Goal: Find specific page/section: Find specific page/section

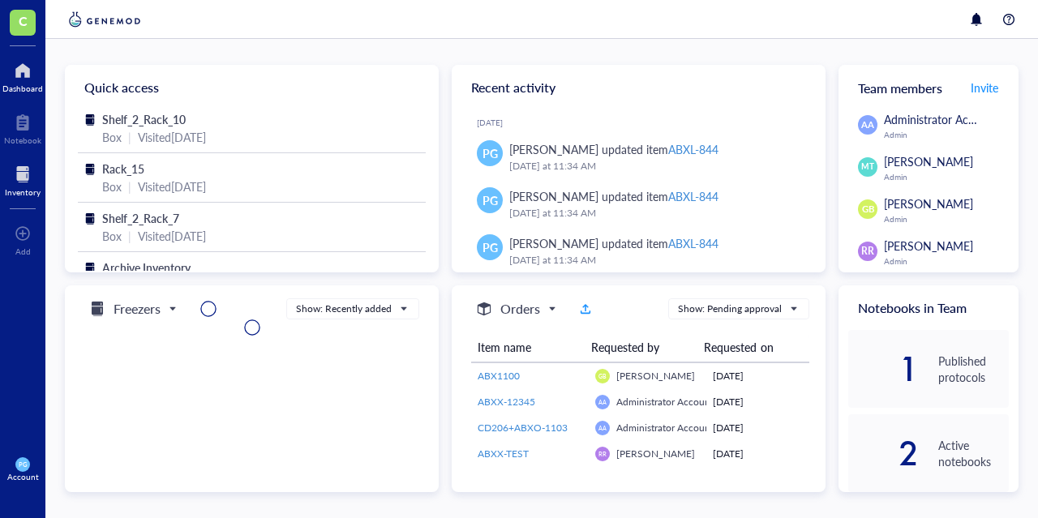
click at [28, 184] on div at bounding box center [23, 174] width 36 height 26
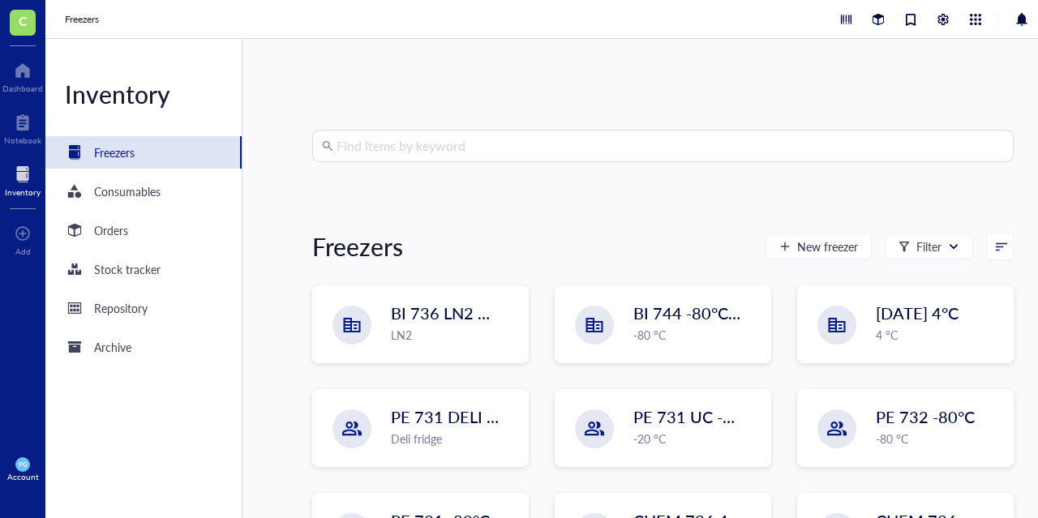
click at [363, 155] on input "search" at bounding box center [669, 146] width 667 height 31
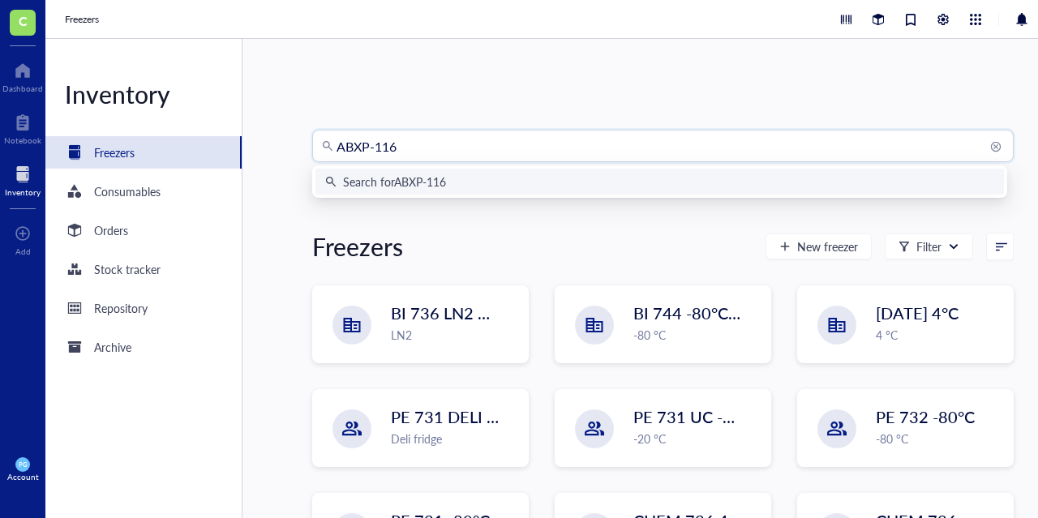
type input "ABXP-1168"
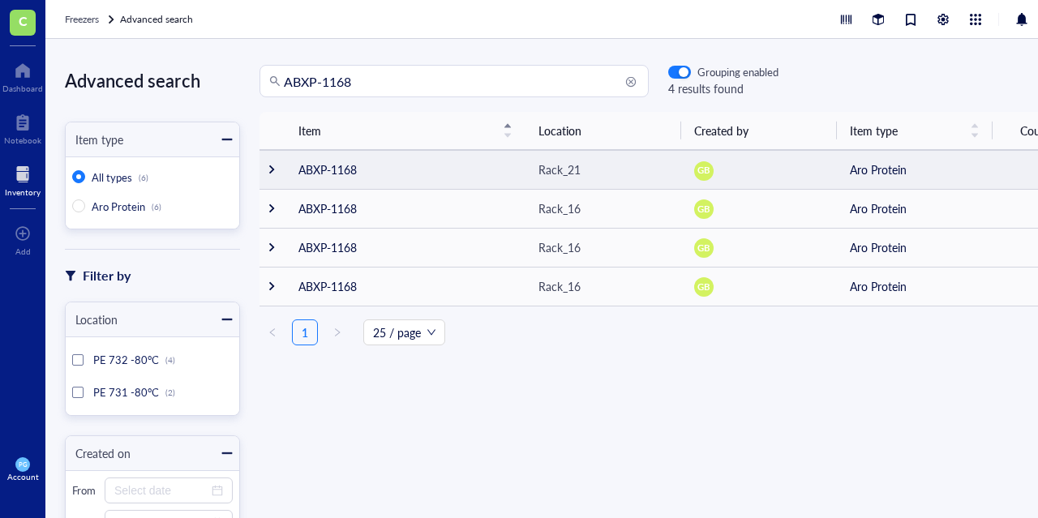
click at [267, 168] on div at bounding box center [271, 169] width 11 height 11
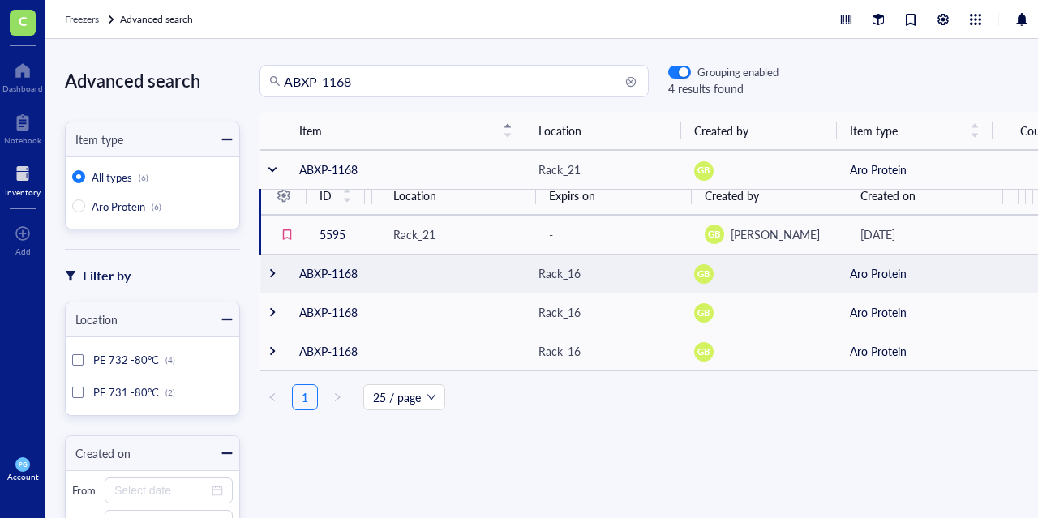
click at [272, 275] on div at bounding box center [272, 273] width 11 height 11
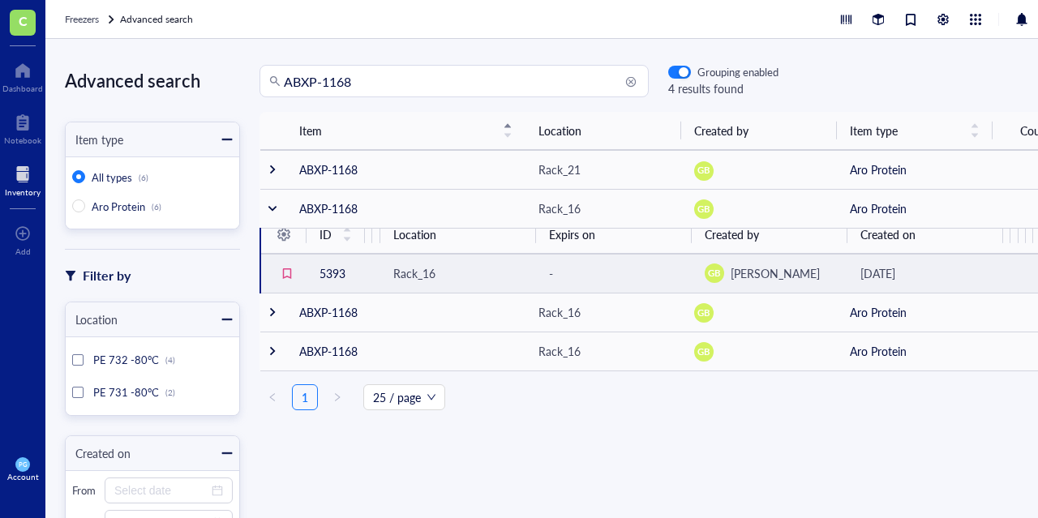
click at [421, 272] on div "Rack_16" at bounding box center [414, 273] width 42 height 18
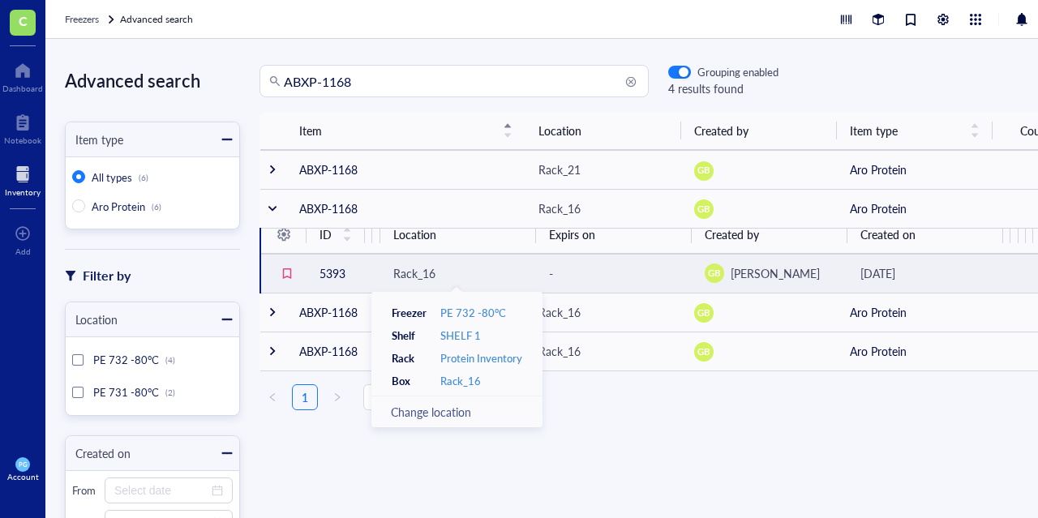
click at [412, 270] on div "Rack_16" at bounding box center [414, 273] width 42 height 18
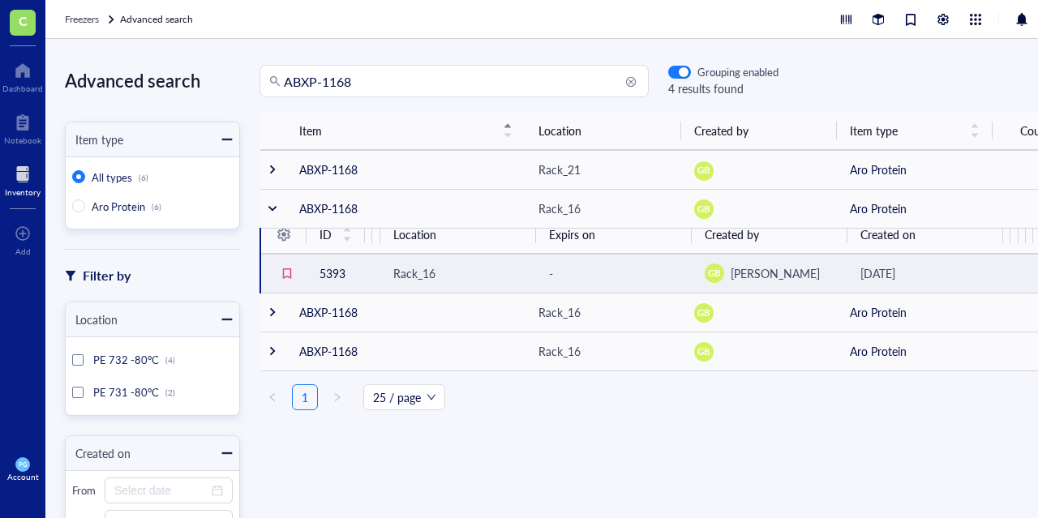
click at [331, 274] on td "5393" at bounding box center [335, 273] width 58 height 39
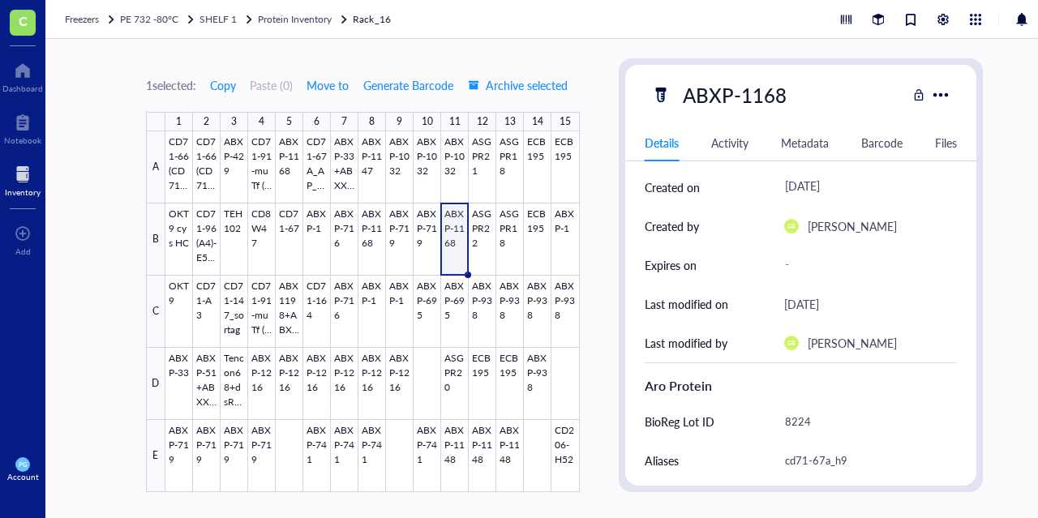
scroll to position [243, 0]
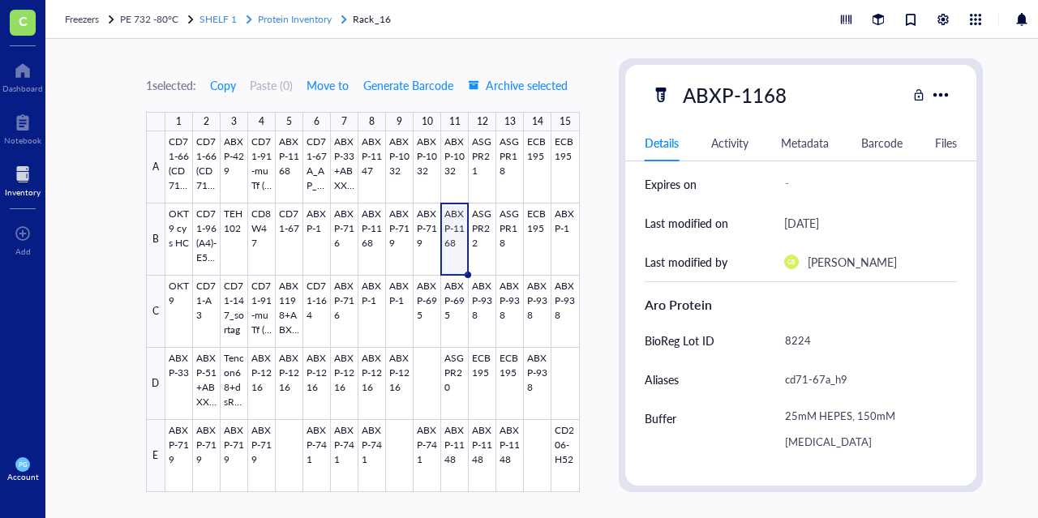
click at [278, 17] on span "Protein Inventory" at bounding box center [295, 19] width 74 height 14
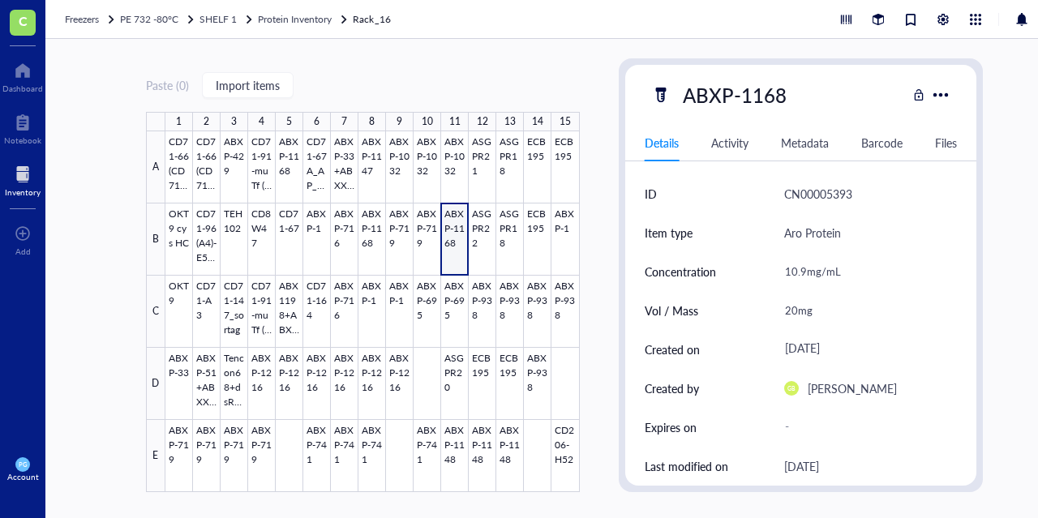
click at [21, 181] on div at bounding box center [23, 174] width 36 height 26
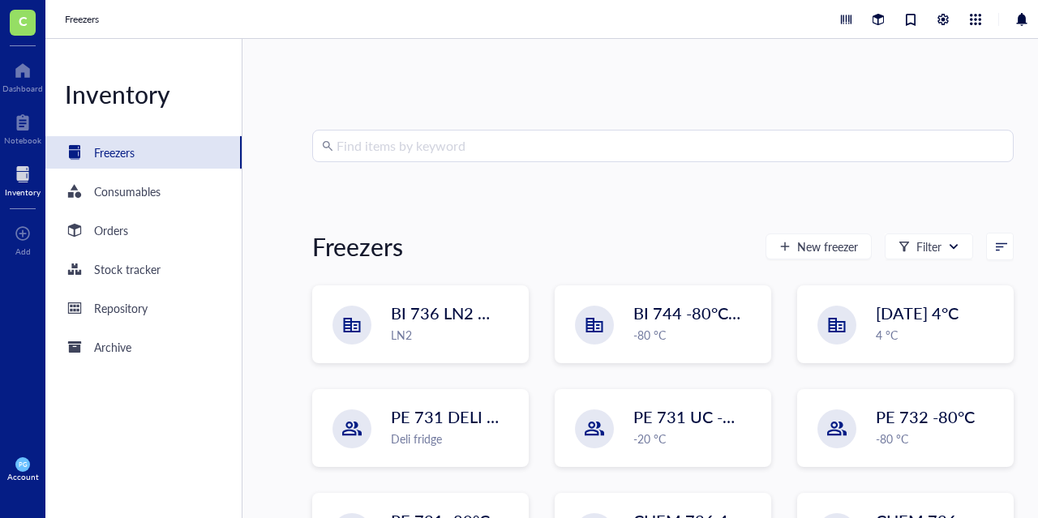
click at [464, 150] on input "search" at bounding box center [669, 146] width 667 height 31
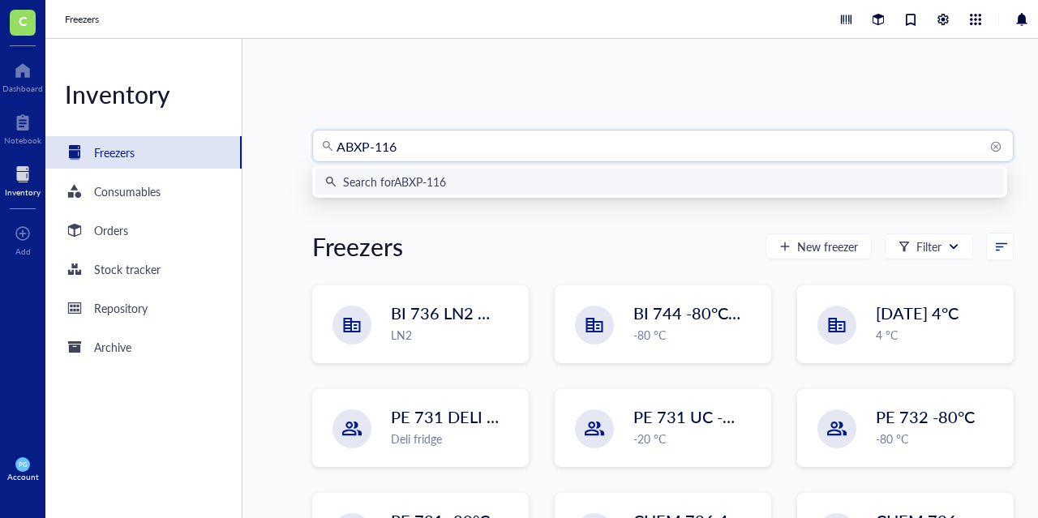
type input "ABXP-1168"
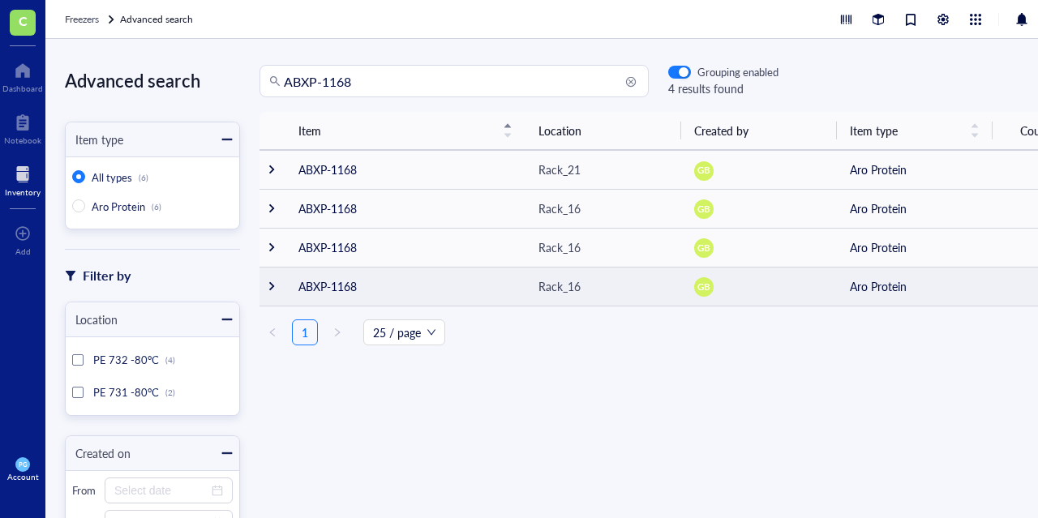
click at [274, 285] on div at bounding box center [271, 286] width 11 height 11
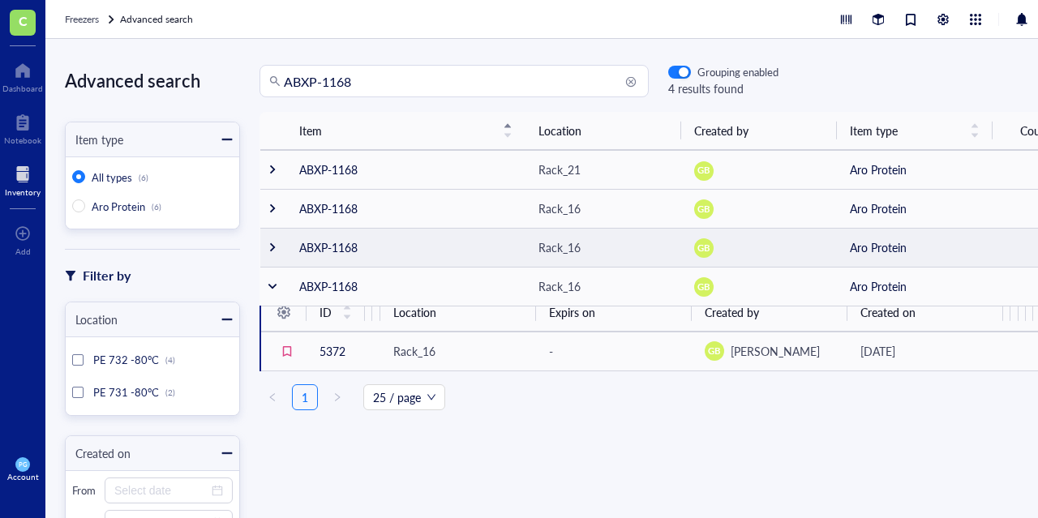
click at [270, 251] on div at bounding box center [272, 247] width 11 height 11
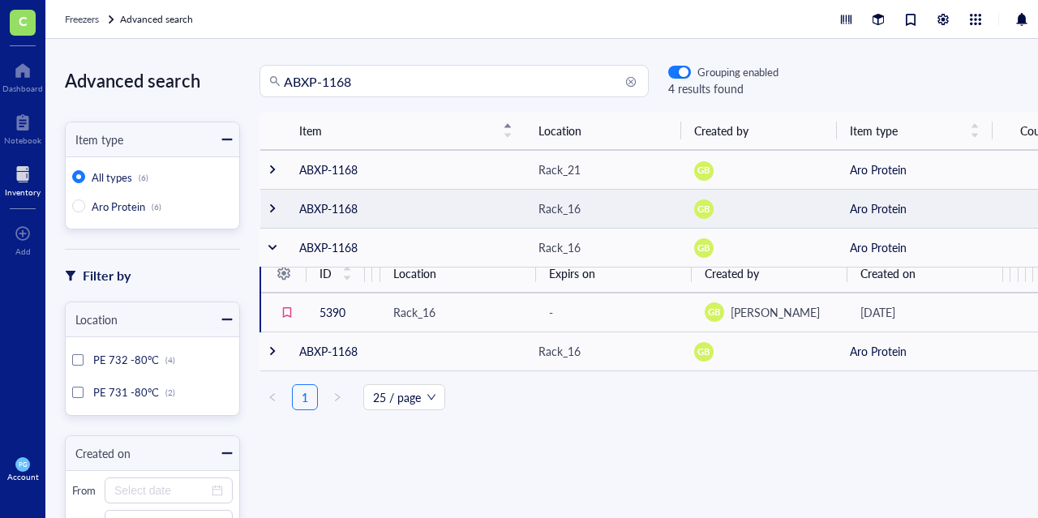
click at [271, 213] on div at bounding box center [272, 208] width 11 height 11
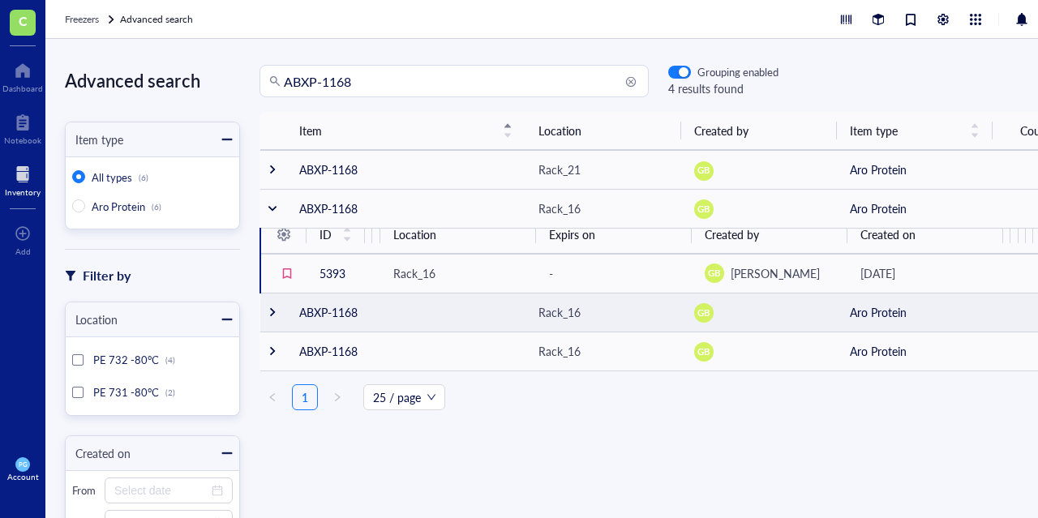
click at [328, 307] on td "ABXP-1168" at bounding box center [405, 312] width 239 height 39
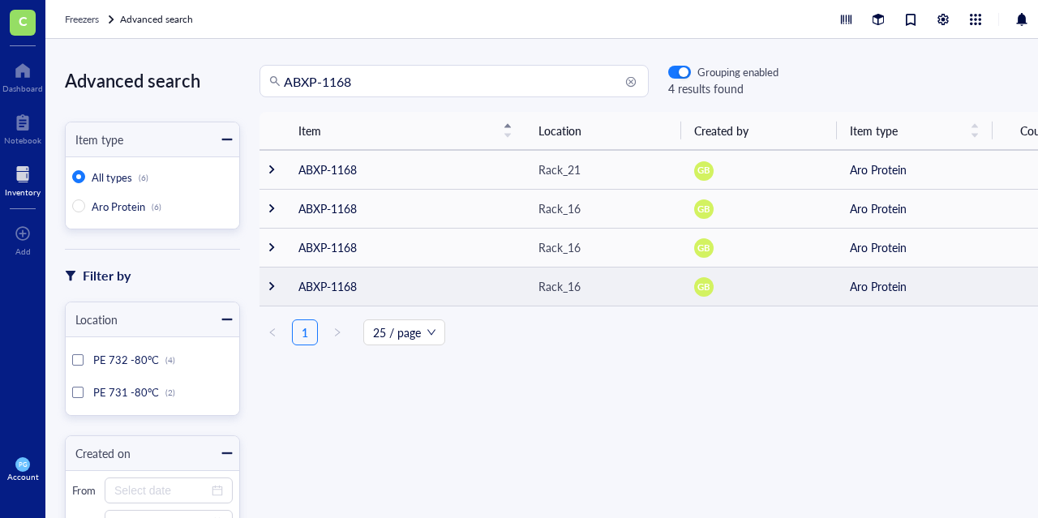
click at [281, 287] on td at bounding box center [272, 286] width 26 height 39
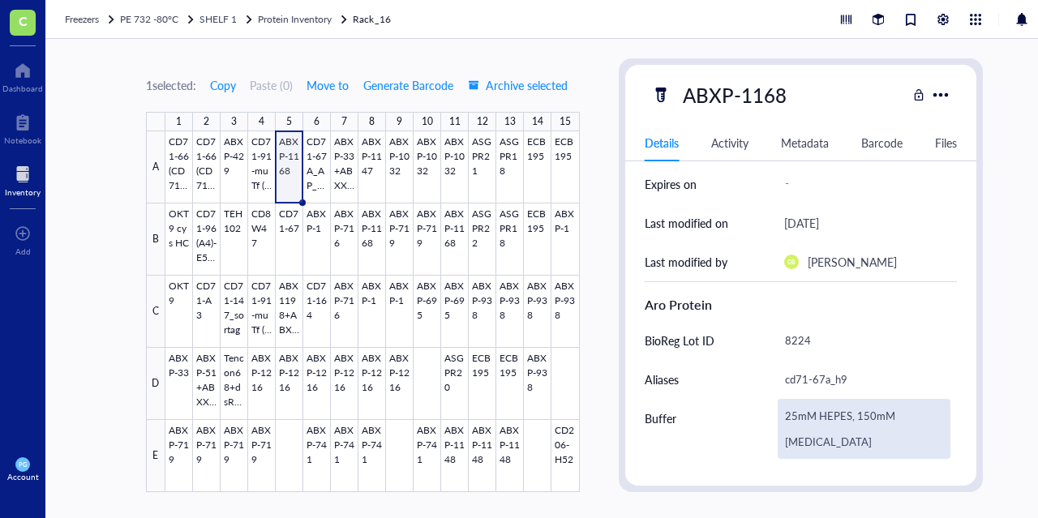
scroll to position [81, 0]
